Goal: Obtain resource: Obtain resource

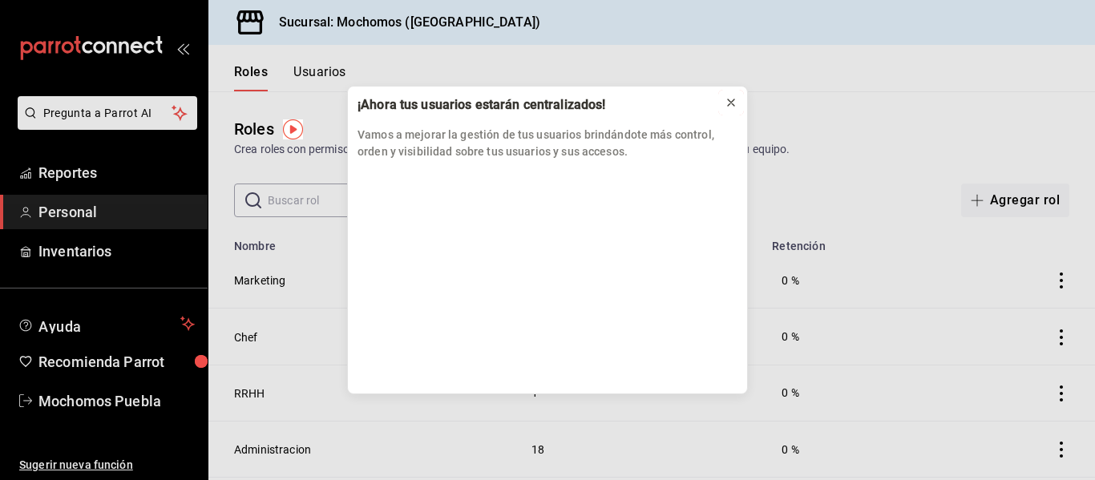
click at [726, 105] on icon at bounding box center [731, 102] width 13 height 13
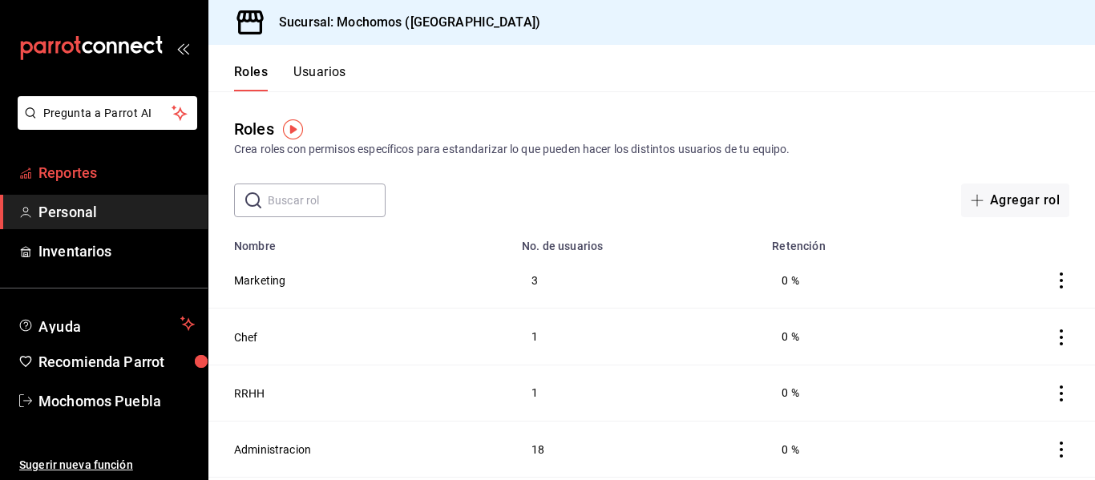
click at [79, 185] on link "Reportes" at bounding box center [104, 172] width 208 height 34
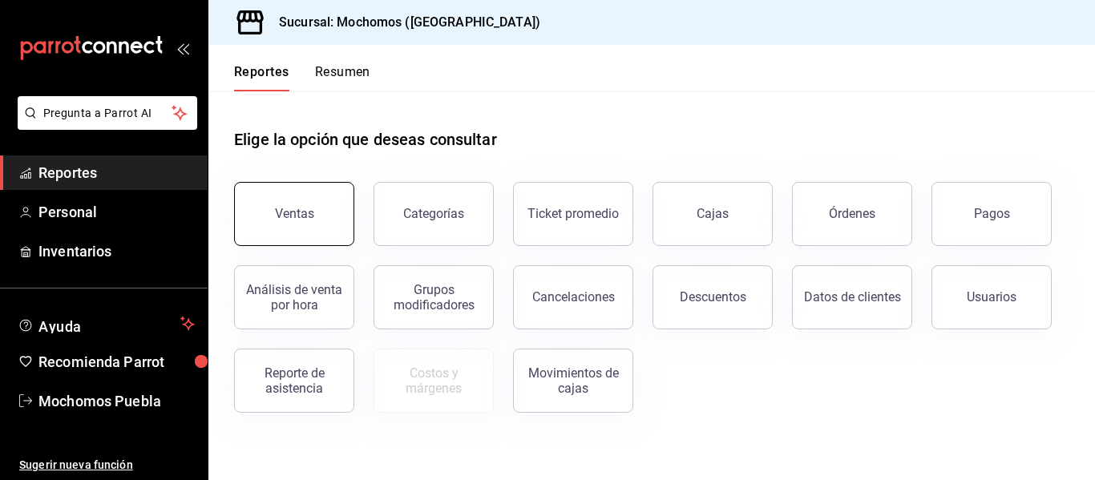
click at [326, 214] on button "Ventas" at bounding box center [294, 214] width 120 height 64
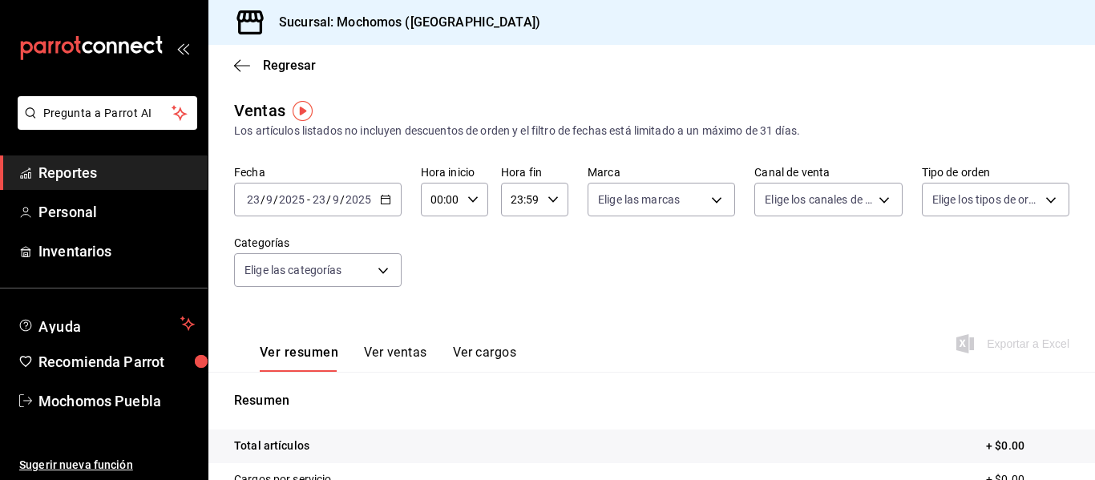
click at [380, 196] on icon "button" at bounding box center [385, 199] width 11 height 11
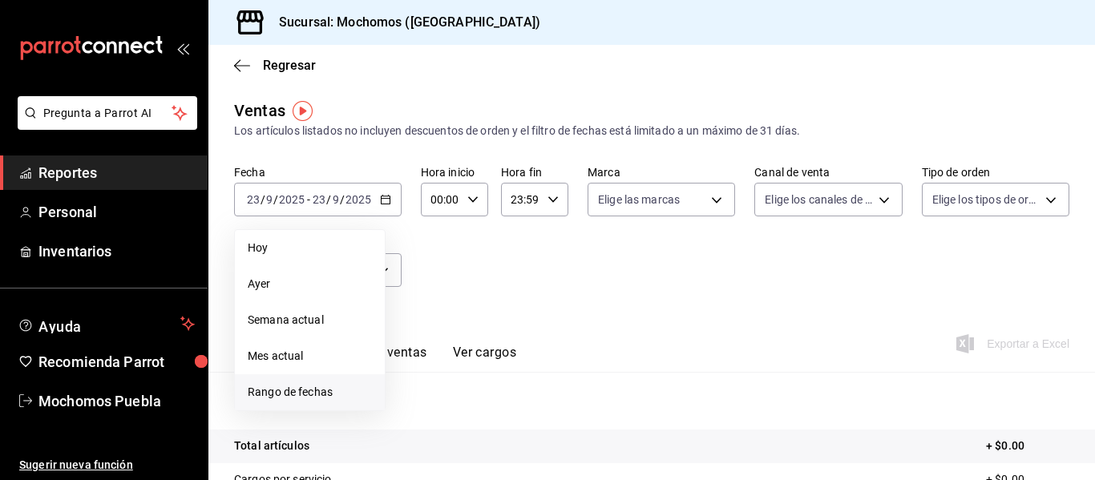
click at [278, 395] on span "Rango de fechas" at bounding box center [310, 392] width 124 height 17
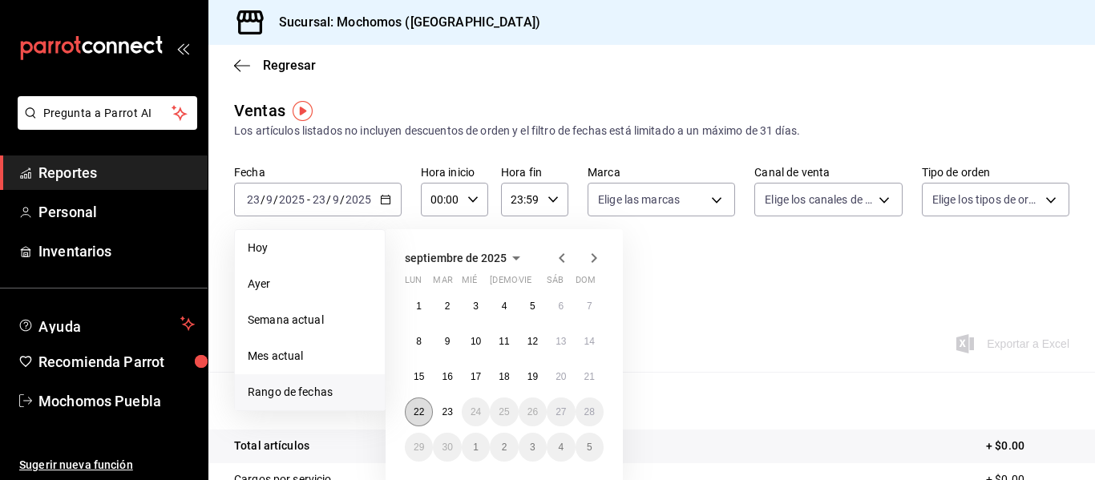
click at [407, 409] on button "22" at bounding box center [419, 412] width 28 height 29
click at [442, 413] on abbr "23" at bounding box center [447, 411] width 10 height 11
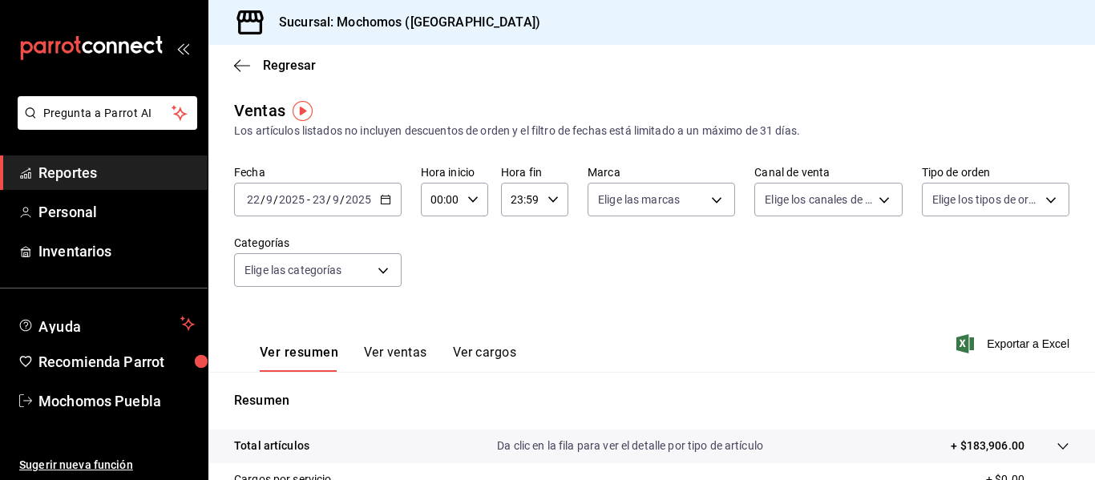
click at [933, 38] on div "Sucursal: Mochomos ([GEOGRAPHIC_DATA])" at bounding box center [651, 22] width 886 height 45
click at [996, 361] on div "Ver resumen Ver ventas Ver cargos Exportar a Excel" at bounding box center [651, 339] width 886 height 66
click at [1000, 336] on span "Exportar a Excel" at bounding box center [1014, 343] width 110 height 19
click at [91, 168] on span "Reportes" at bounding box center [116, 173] width 156 height 22
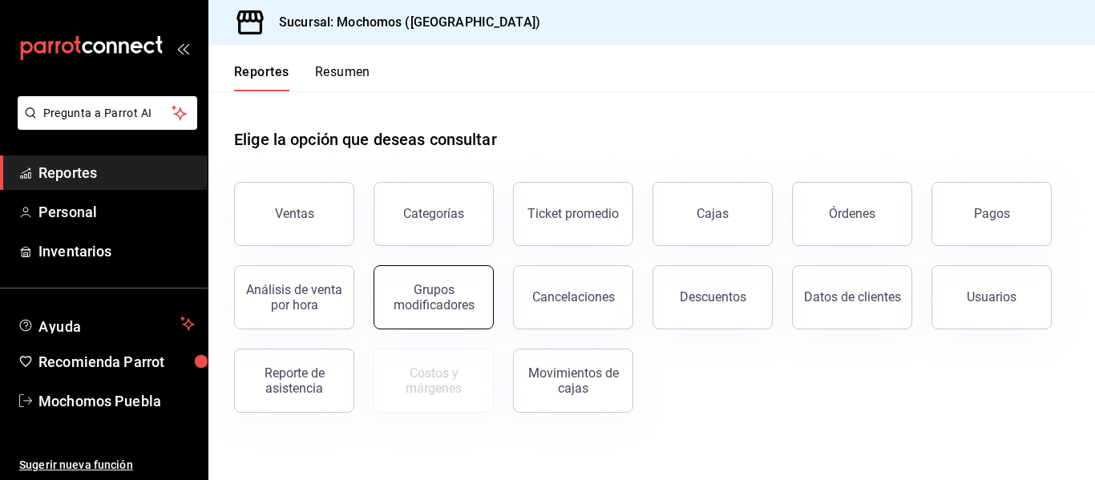
click at [430, 304] on div "Grupos modificadores" at bounding box center [433, 297] width 99 height 30
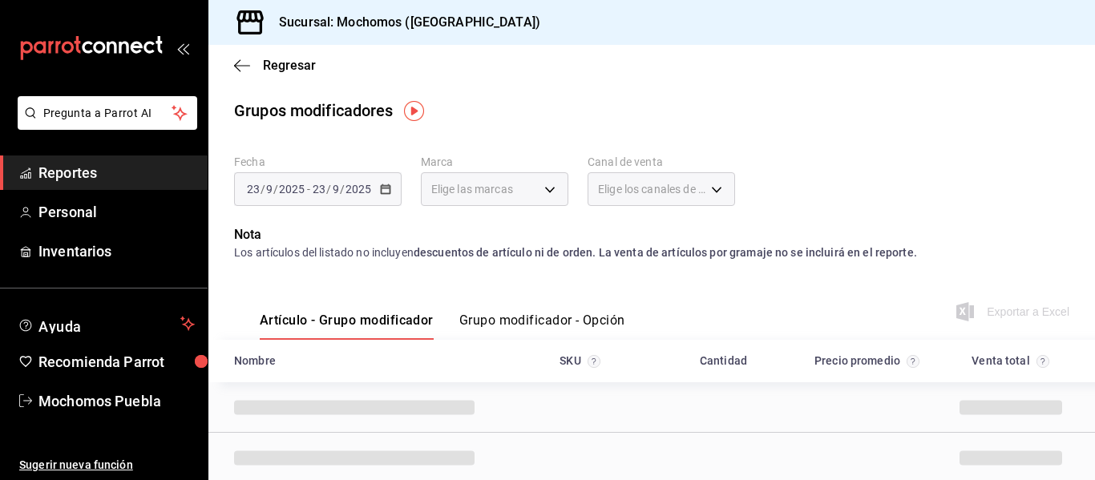
drag, startPoint x: 430, startPoint y: 304, endPoint x: 487, endPoint y: 322, distance: 60.6
click at [487, 322] on button "Grupo modificador - Opción" at bounding box center [542, 326] width 166 height 27
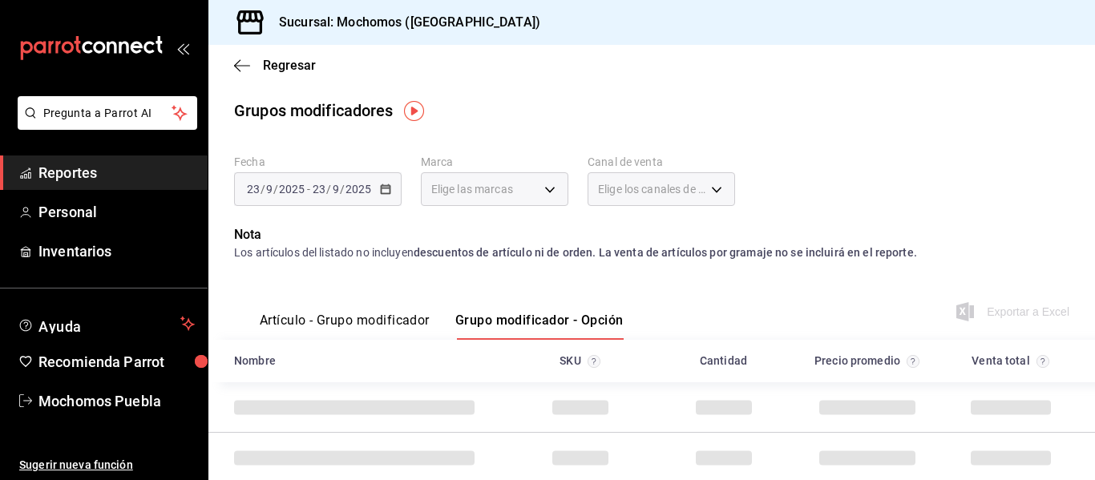
click at [393, 188] on div "[DATE] [DATE] - [DATE] [DATE]" at bounding box center [318, 189] width 168 height 34
click at [326, 166] on label "Fecha" at bounding box center [318, 161] width 168 height 11
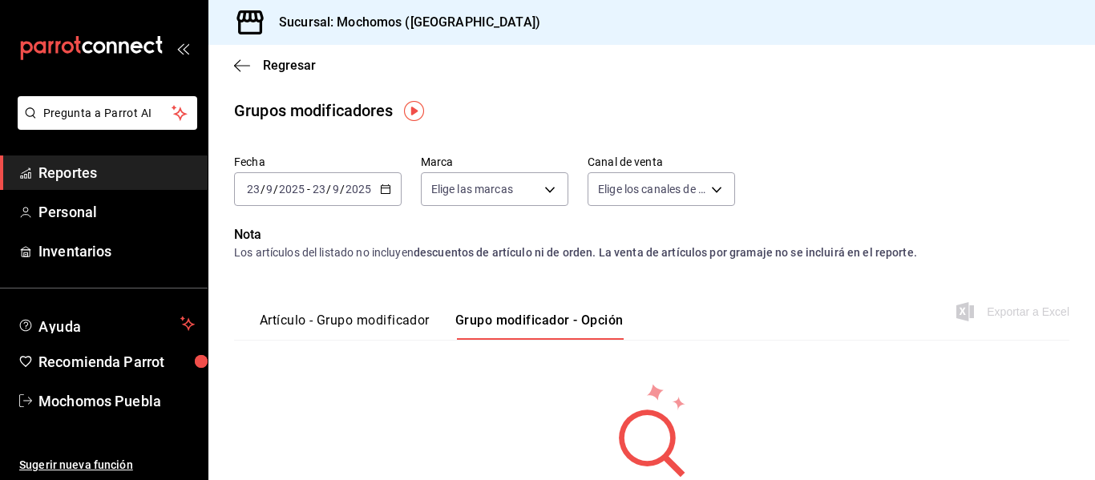
click at [381, 192] on icon "button" at bounding box center [385, 189] width 11 height 11
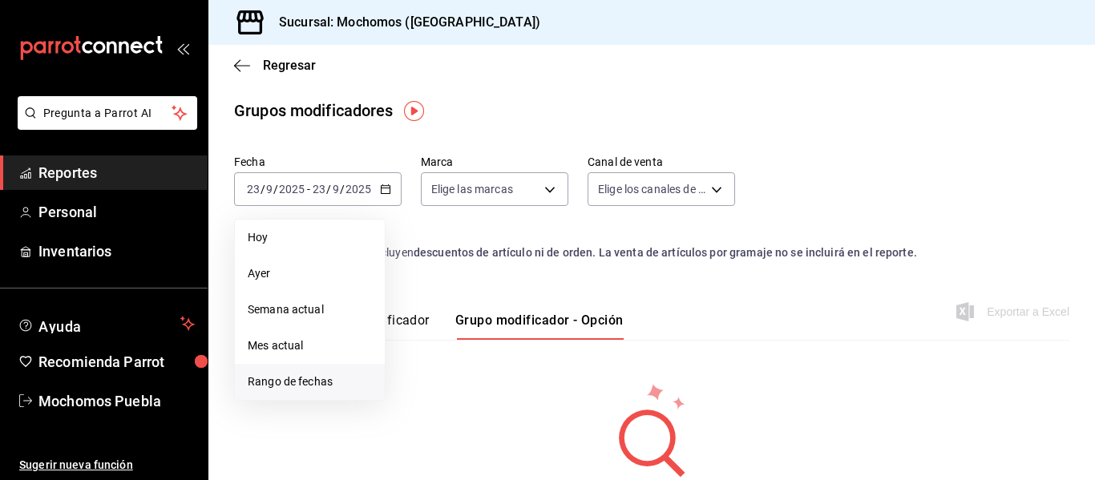
click at [286, 377] on span "Rango de fechas" at bounding box center [310, 381] width 124 height 17
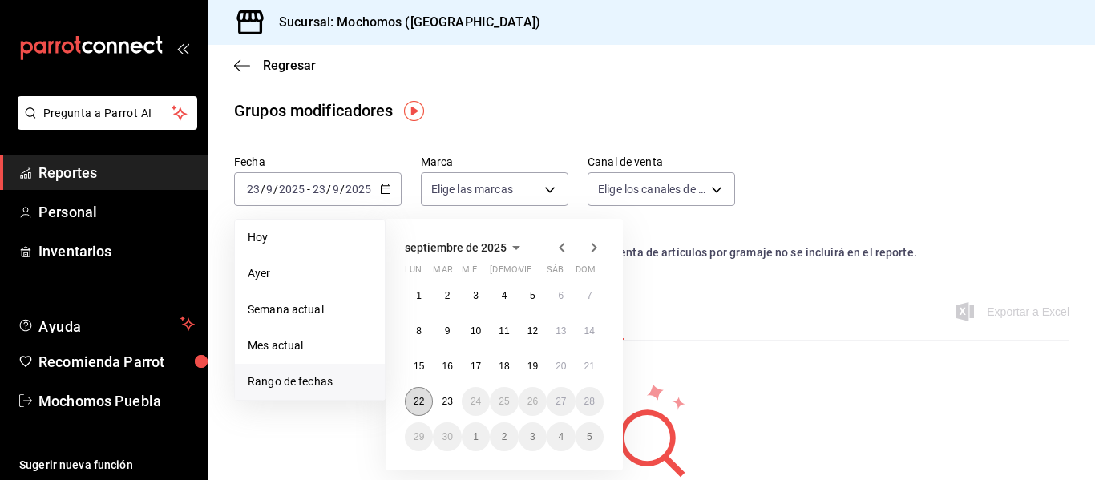
click at [419, 402] on abbr "22" at bounding box center [419, 401] width 10 height 11
click at [434, 403] on button "23" at bounding box center [447, 401] width 28 height 29
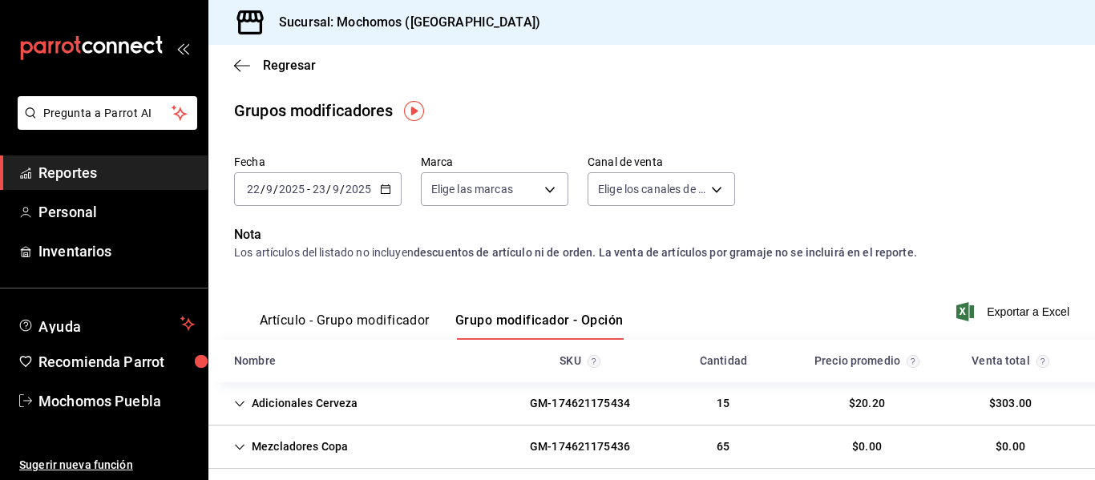
click at [545, 372] on div "SKU" at bounding box center [579, 361] width 143 height 30
click at [1012, 311] on span "Exportar a Excel" at bounding box center [1014, 311] width 110 height 19
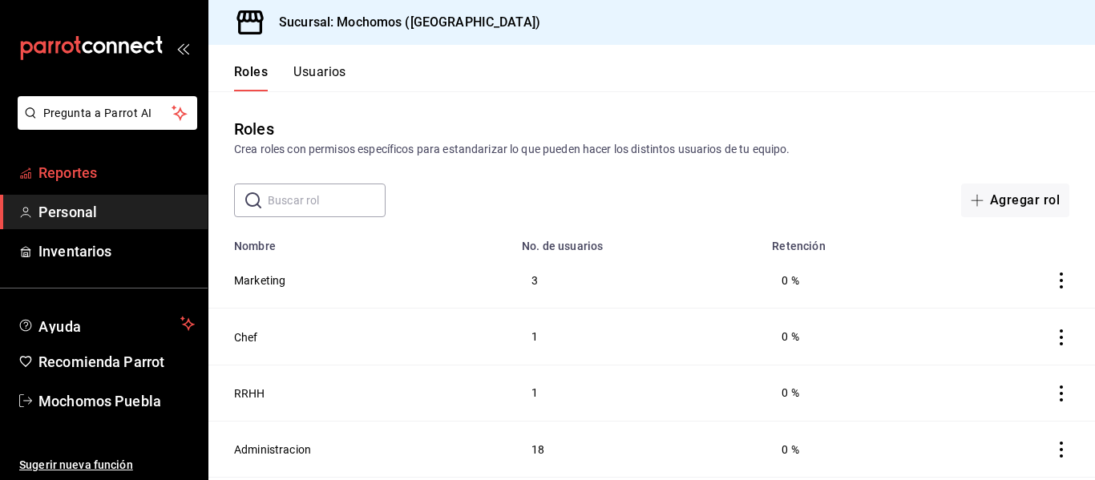
click at [87, 172] on span "Reportes" at bounding box center [116, 173] width 156 height 22
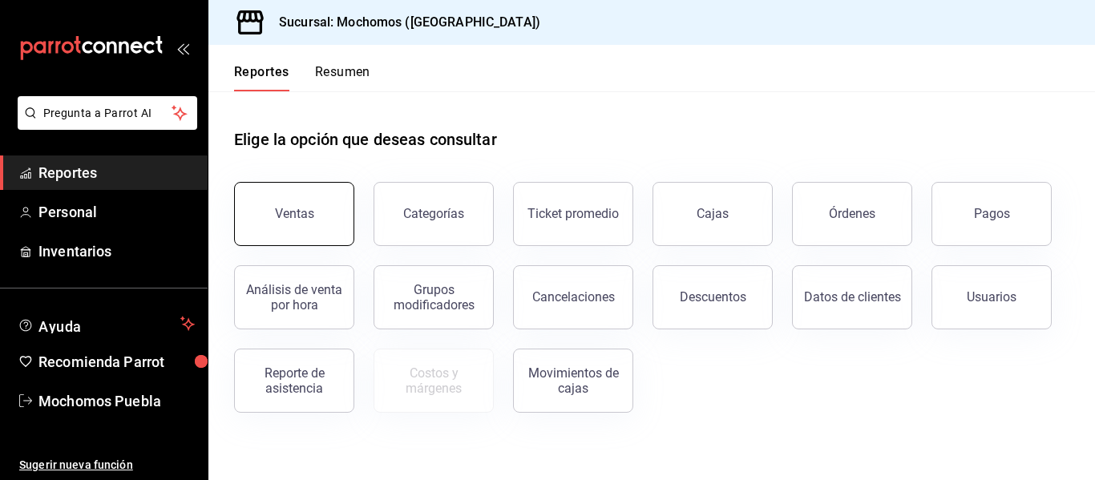
click at [284, 210] on div "Ventas" at bounding box center [294, 213] width 39 height 15
